Goal: Transaction & Acquisition: Obtain resource

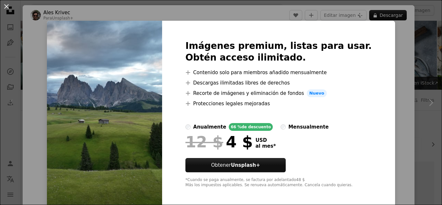
click at [384, 45] on div "An X shape Imágenes premium, listas para usar. Obtén acceso ilimitado. A plus s…" at bounding box center [221, 102] width 442 height 205
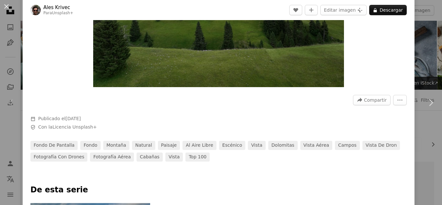
scroll to position [259, 0]
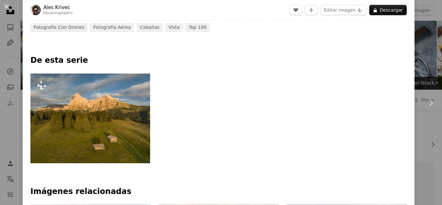
click at [45, 111] on img at bounding box center [90, 118] width 120 height 90
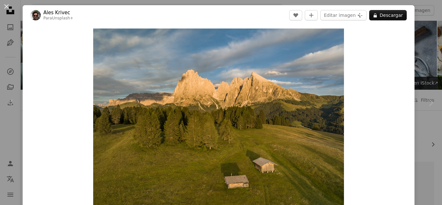
click at [3, 8] on button "An X shape" at bounding box center [7, 7] width 8 height 8
